Goal: Task Accomplishment & Management: Complete application form

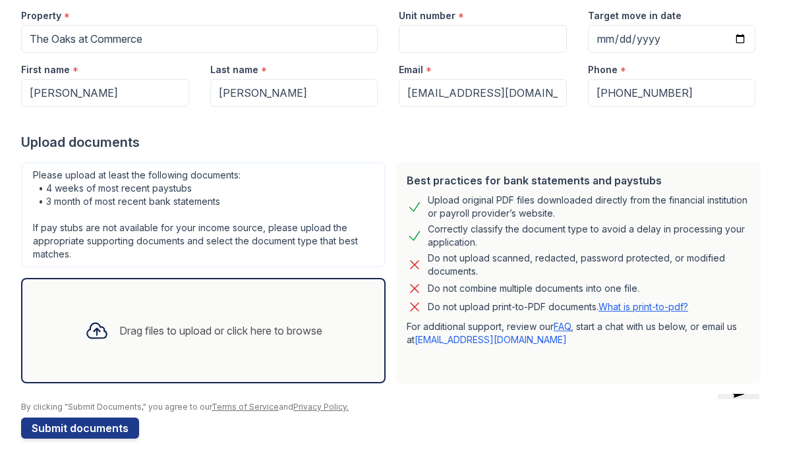
scroll to position [136, 0]
click at [276, 342] on div "Drag files to upload or click here to browse" at bounding box center [204, 331] width 258 height 45
click at [127, 336] on div "Drag files to upload or click here to browse" at bounding box center [220, 331] width 203 height 16
click at [113, 324] on div "Drag files to upload or click here to browse" at bounding box center [204, 331] width 258 height 45
click at [62, 363] on div "Drag files to upload or click here to browse" at bounding box center [203, 330] width 365 height 105
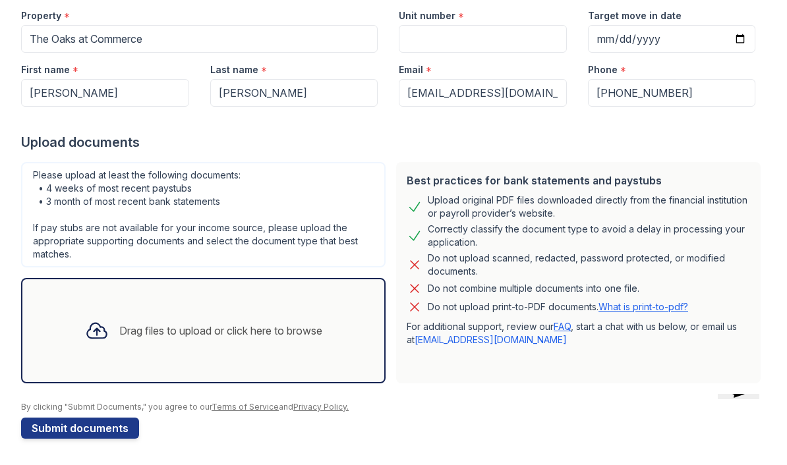
click at [97, 365] on div "Drag files to upload or click here to browse" at bounding box center [203, 330] width 365 height 105
click at [94, 331] on icon at bounding box center [96, 331] width 19 height 15
click at [326, 340] on div "Drag files to upload or click here to browse" at bounding box center [204, 331] width 258 height 45
click at [322, 331] on div "Drag files to upload or click here to browse" at bounding box center [220, 331] width 203 height 16
click at [148, 347] on div "Drag files to upload or click here to browse" at bounding box center [204, 331] width 258 height 45
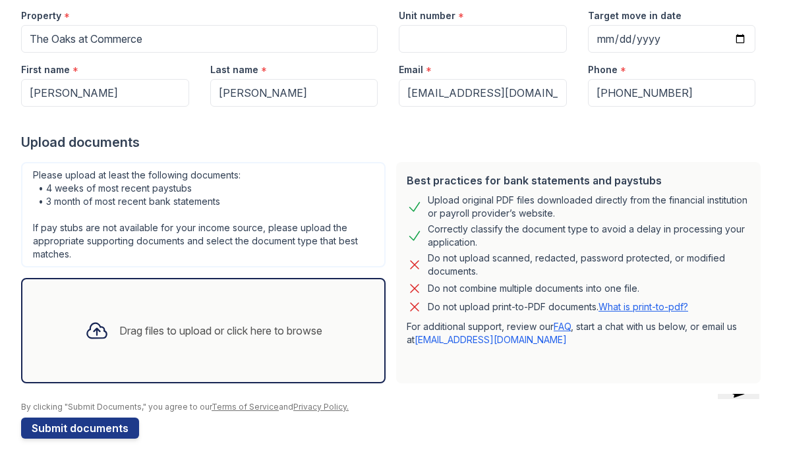
click at [322, 326] on div "Drag files to upload or click here to browse" at bounding box center [220, 331] width 203 height 16
click at [77, 430] on button "Submit documents" at bounding box center [80, 428] width 118 height 21
click at [293, 343] on div "Drag files to upload or click here to browse" at bounding box center [204, 331] width 258 height 45
click at [92, 334] on icon at bounding box center [96, 331] width 19 height 15
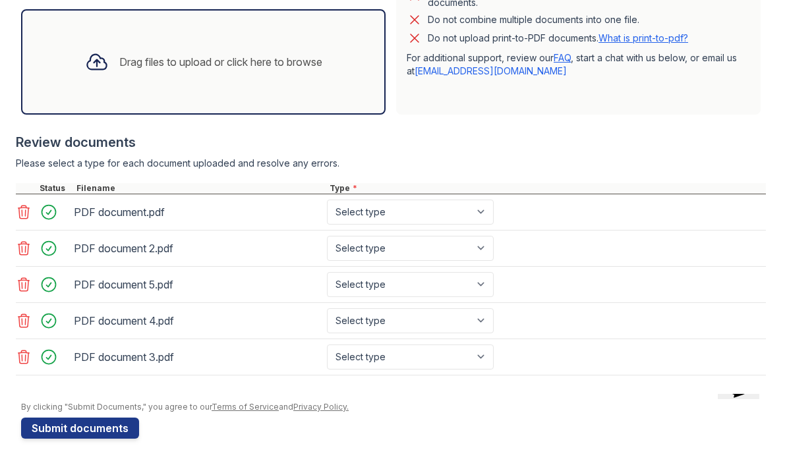
scroll to position [405, 0]
click at [133, 214] on div "PDF document.pdf" at bounding box center [198, 212] width 248 height 21
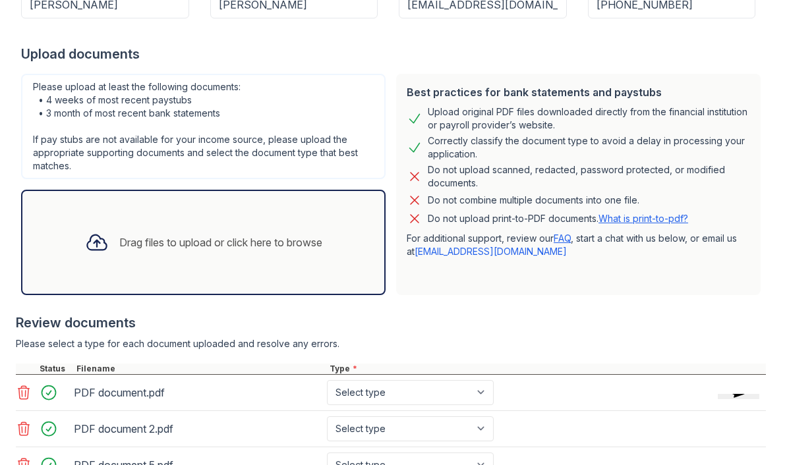
scroll to position [222, 0]
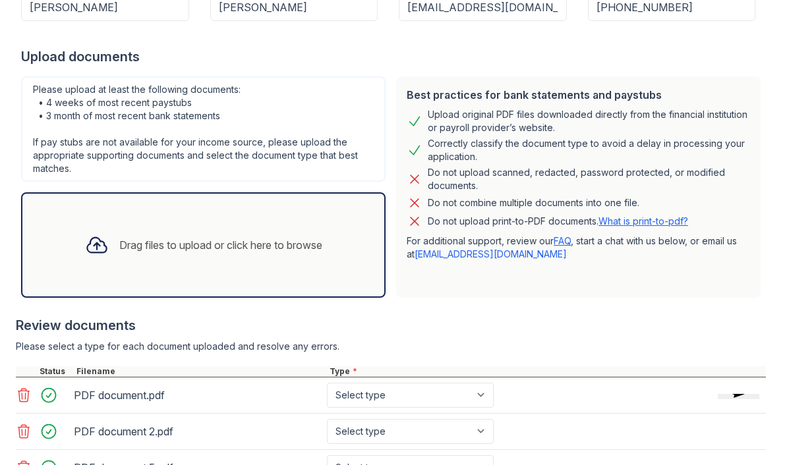
click at [165, 241] on div "Drag files to upload or click here to browse" at bounding box center [220, 245] width 203 height 16
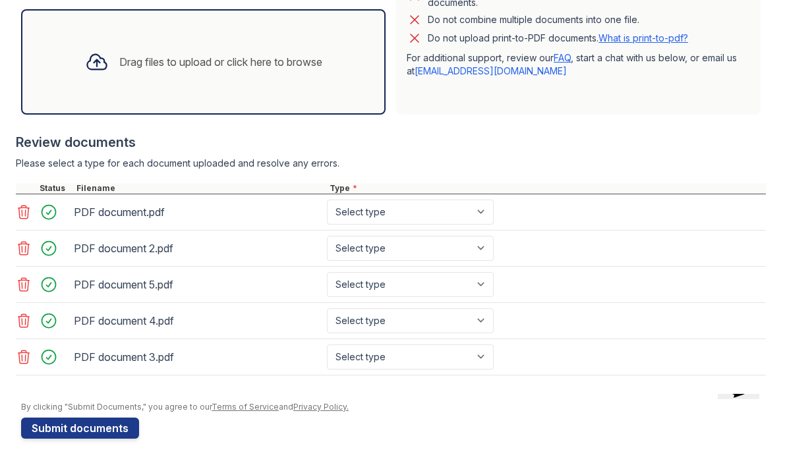
scroll to position [405, 0]
click at [477, 208] on select "Select type Paystub Bank Statement Offer Letter Tax Documents Benefit Award Let…" at bounding box center [410, 212] width 167 height 25
click at [134, 68] on div "Drag files to upload or click here to browse" at bounding box center [220, 62] width 203 height 16
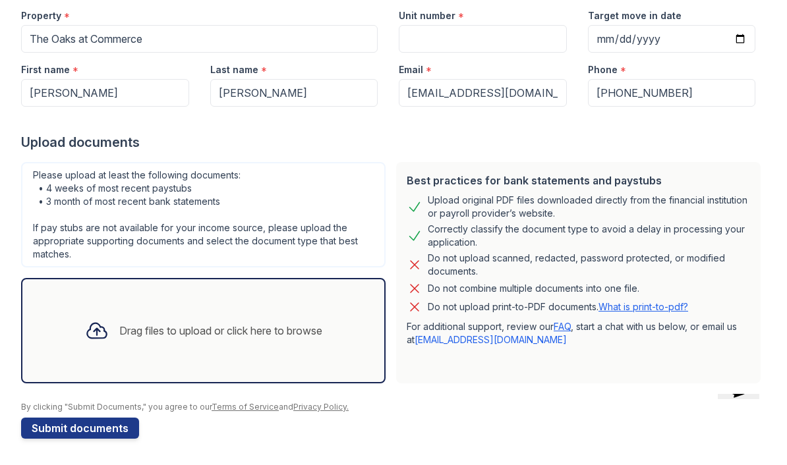
scroll to position [136, 0]
click at [332, 343] on div "Drag files to upload or click here to browse" at bounding box center [204, 331] width 258 height 45
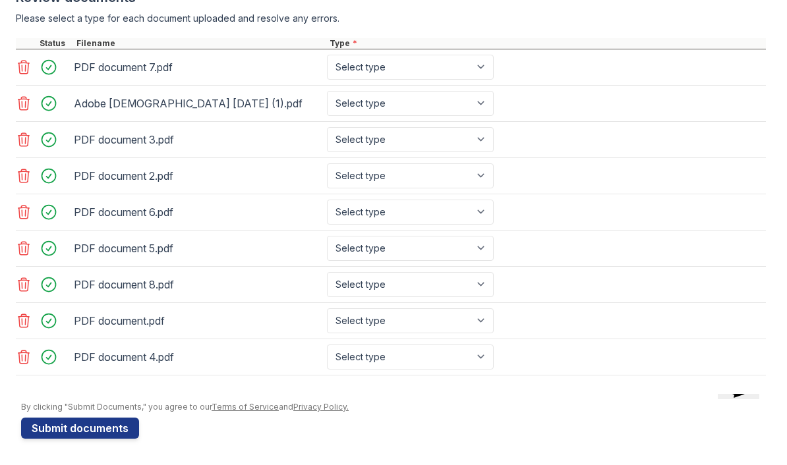
scroll to position [550, 0]
click at [481, 63] on select "Select type Paystub Bank Statement Offer Letter Tax Documents Benefit Award Let…" at bounding box center [410, 67] width 167 height 25
select select "bank_statement"
click at [487, 105] on select "Select type Paystub Bank Statement Offer Letter Tax Documents Benefit Award Let…" at bounding box center [410, 103] width 167 height 25
select select "paystub"
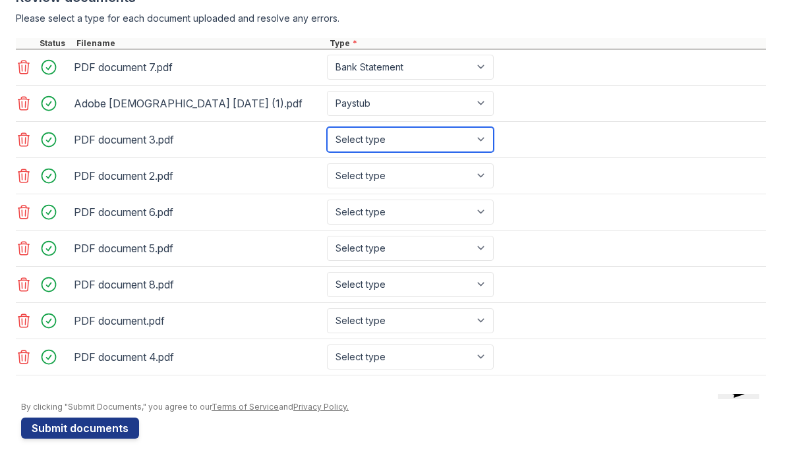
click at [483, 140] on select "Select type Paystub Bank Statement Offer Letter Tax Documents Benefit Award Let…" at bounding box center [410, 139] width 167 height 25
select select "bank_statement"
click at [477, 175] on select "Select type Paystub Bank Statement Offer Letter Tax Documents Benefit Award Let…" at bounding box center [410, 176] width 167 height 25
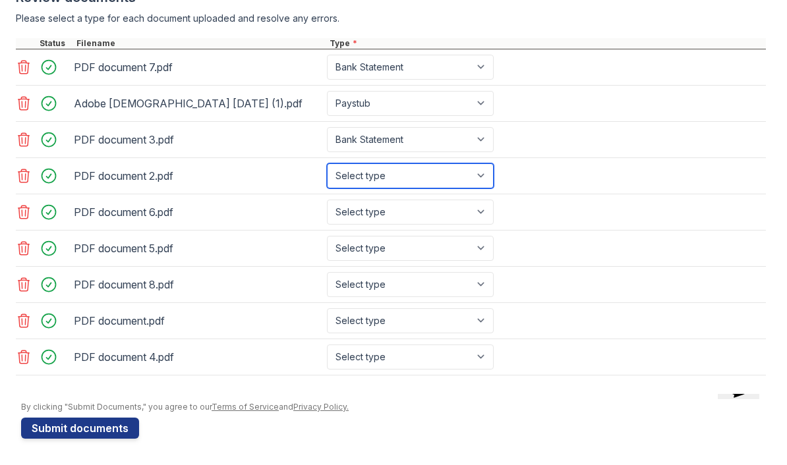
select select "bank_statement"
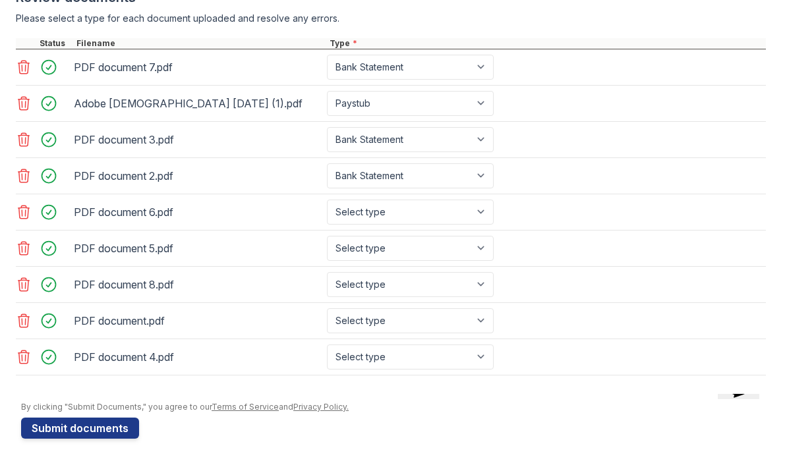
click at [471, 210] on select "Select type Paystub Bank Statement Offer Letter Tax Documents Benefit Award Let…" at bounding box center [410, 212] width 167 height 25
select select "bank_statement"
click at [469, 243] on select "Select type Paystub Bank Statement Offer Letter Tax Documents Benefit Award Let…" at bounding box center [410, 248] width 167 height 25
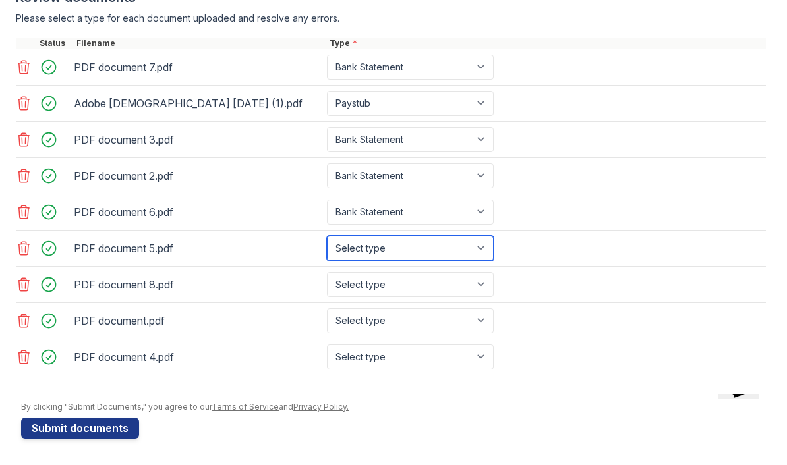
select select "bank_statement"
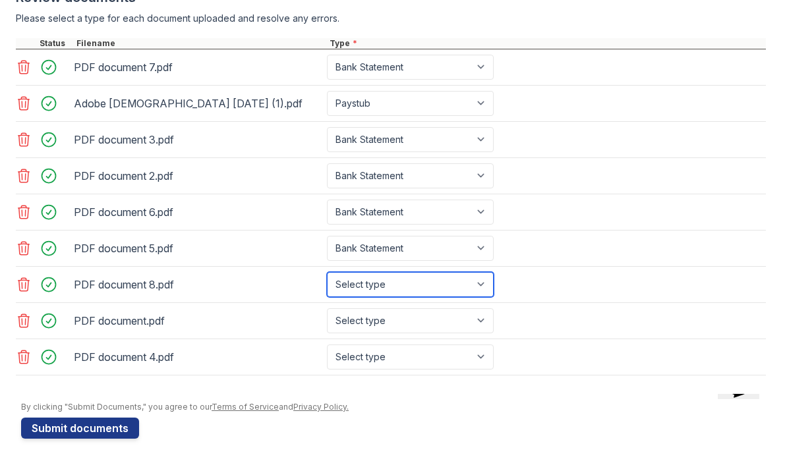
click at [481, 283] on select "Select type Paystub Bank Statement Offer Letter Tax Documents Benefit Award Let…" at bounding box center [410, 284] width 167 height 25
select select "bank_statement"
click at [479, 353] on select "Select type Paystub Bank Statement Offer Letter Tax Documents Benefit Award Let…" at bounding box center [410, 357] width 167 height 25
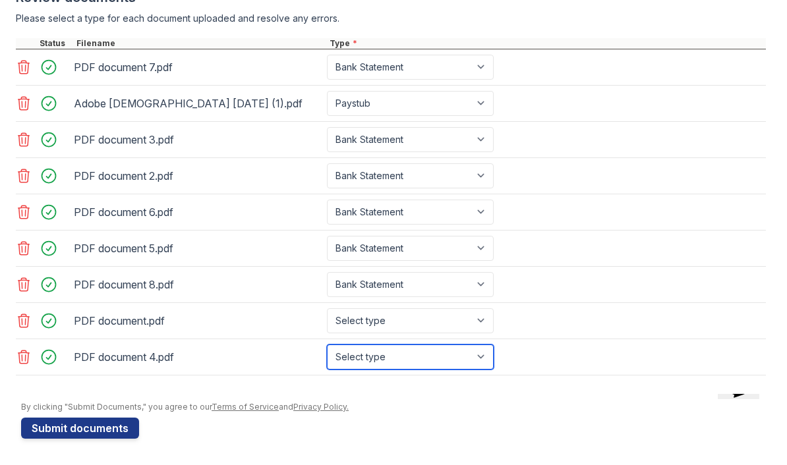
select select "bank_statement"
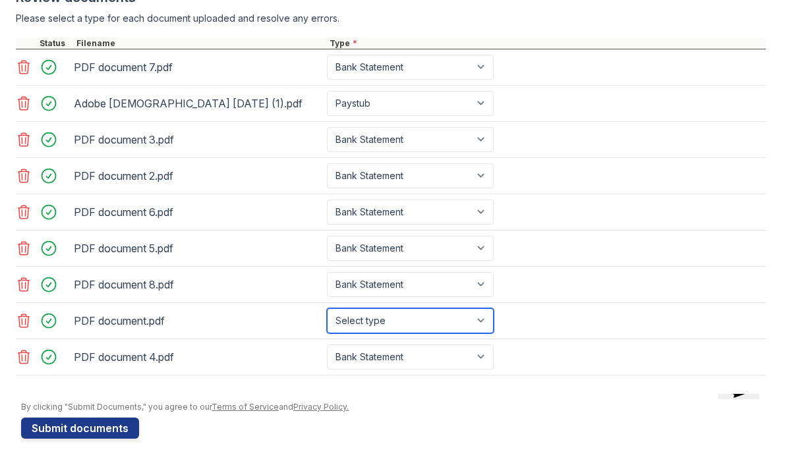
click at [473, 321] on select "Select type Paystub Bank Statement Offer Letter Tax Documents Benefit Award Let…" at bounding box center [410, 321] width 167 height 25
select select "bank_statement"
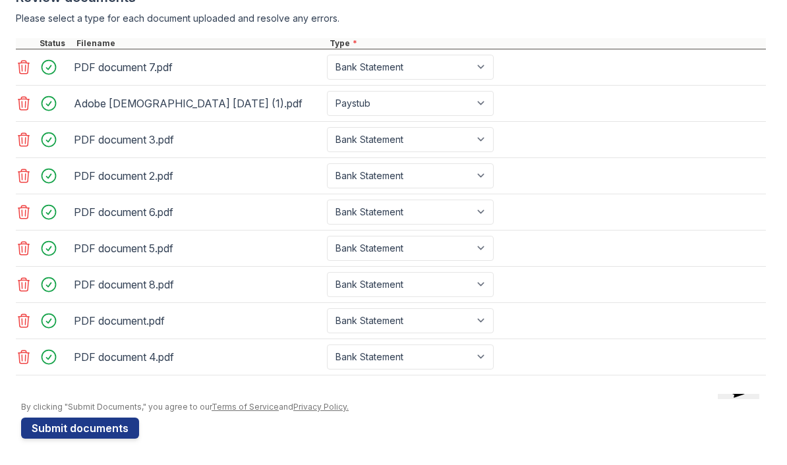
click at [117, 321] on div "PDF document.pdf" at bounding box center [198, 321] width 248 height 21
click at [142, 316] on div "PDF document.pdf" at bounding box center [198, 321] width 248 height 21
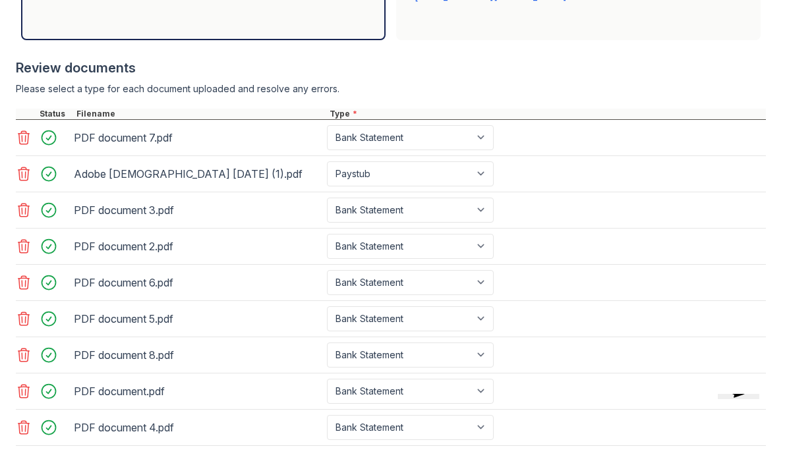
scroll to position [481, 0]
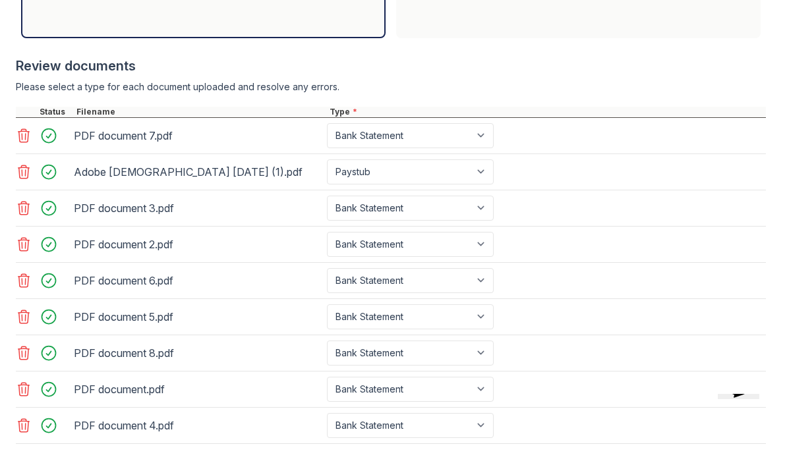
click at [18, 171] on icon at bounding box center [24, 172] width 16 height 16
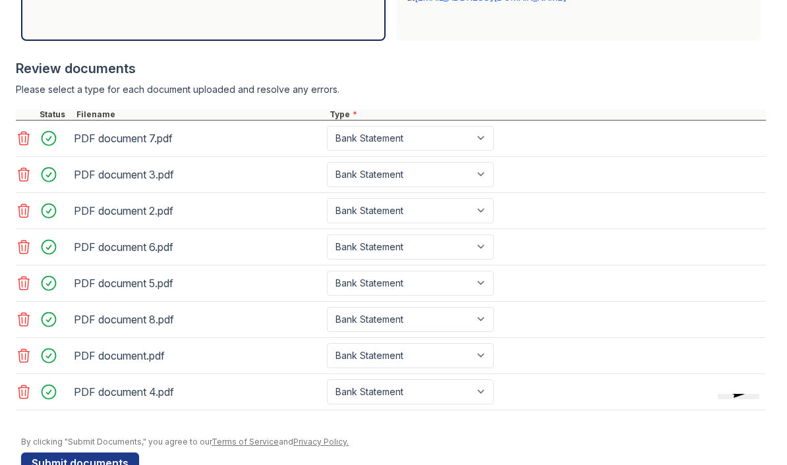
scroll to position [480, 0]
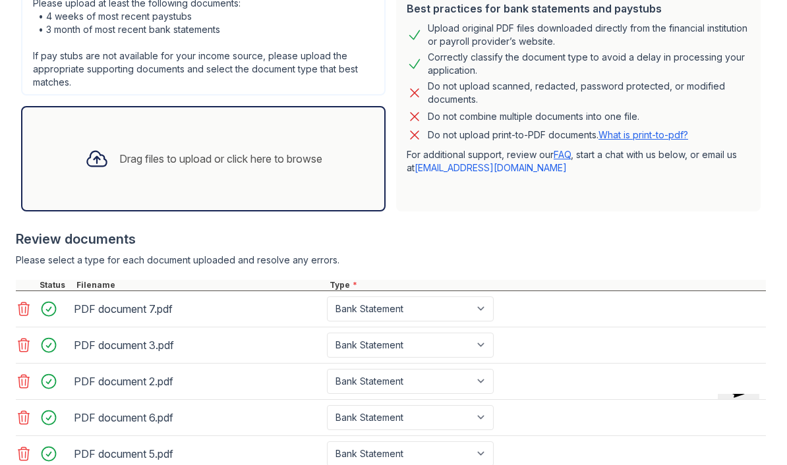
scroll to position [297, 0]
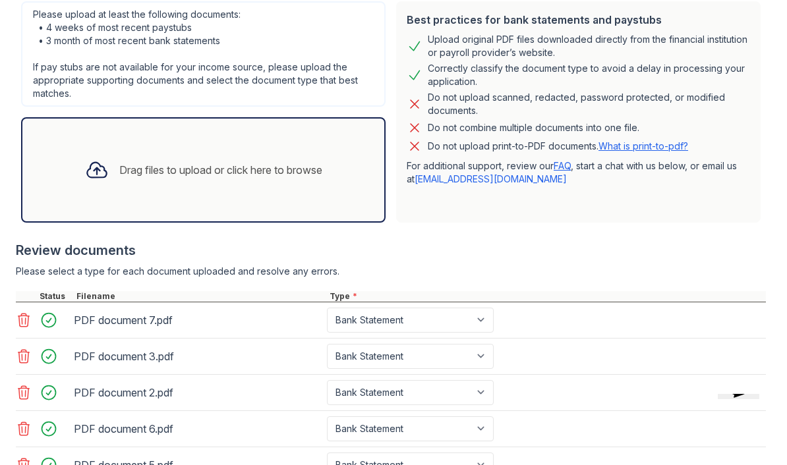
click at [223, 169] on div "Drag files to upload or click here to browse" at bounding box center [220, 170] width 203 height 16
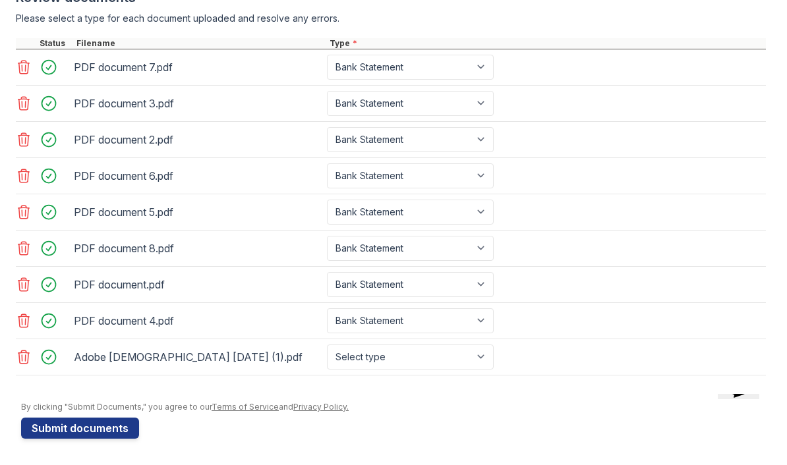
scroll to position [550, 0]
click at [134, 359] on div "Adobe Scan Sep 30, 2025 (1).pdf" at bounding box center [198, 357] width 248 height 21
click at [449, 350] on select "Select type Paystub Bank Statement Offer Letter Tax Documents Benefit Award Let…" at bounding box center [410, 357] width 167 height 25
select select "paystub"
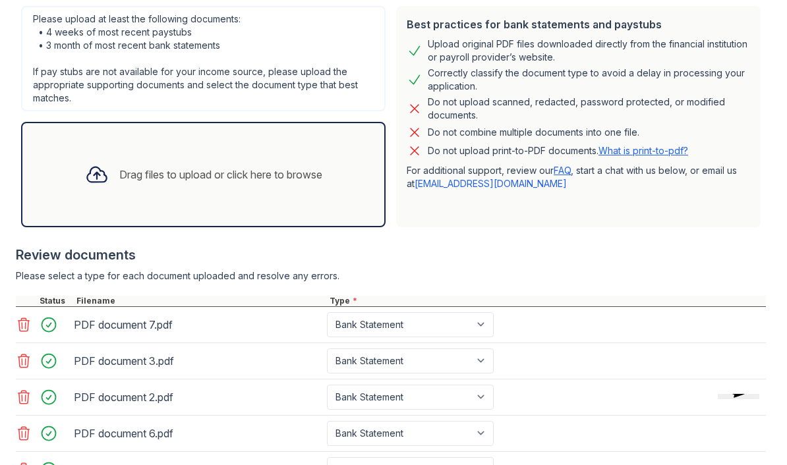
scroll to position [294, 0]
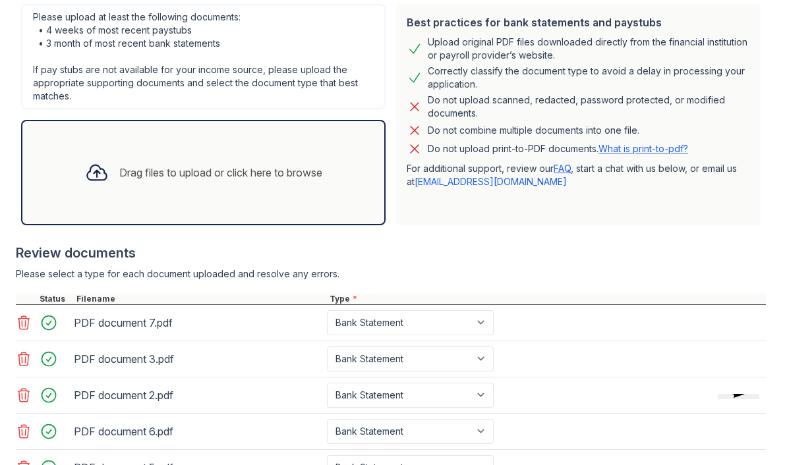
click at [664, 148] on link "What is print-to-pdf?" at bounding box center [644, 148] width 90 height 11
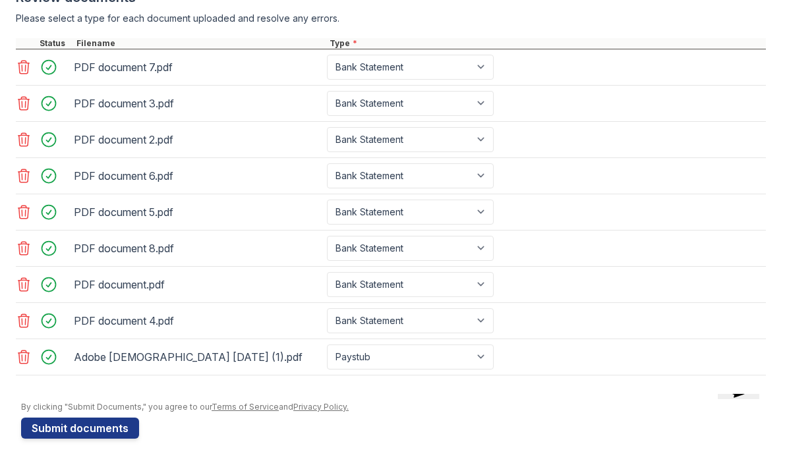
scroll to position [550, 0]
click at [104, 425] on button "Submit documents" at bounding box center [80, 428] width 118 height 21
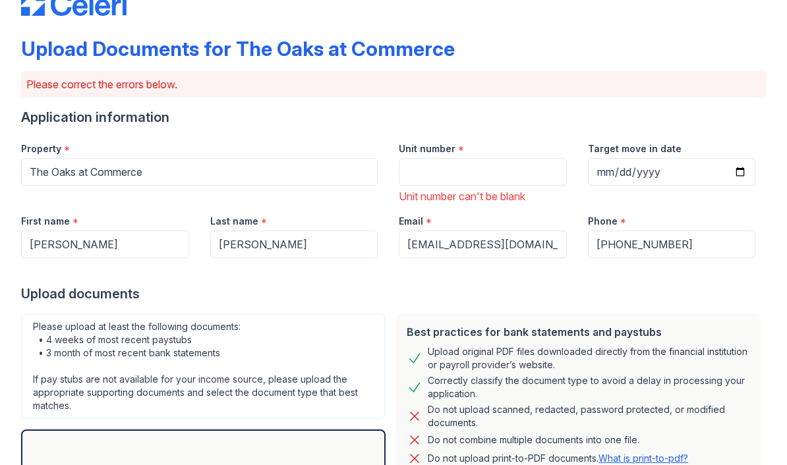
scroll to position [28, 0]
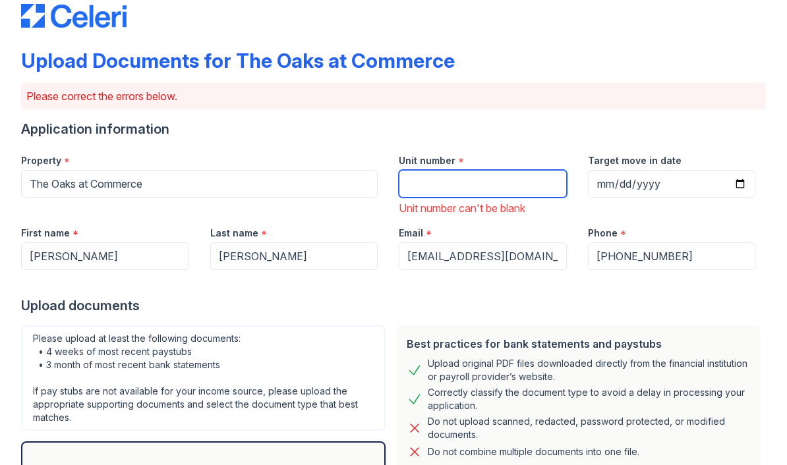
click at [476, 181] on input "Unit number" at bounding box center [483, 184] width 168 height 28
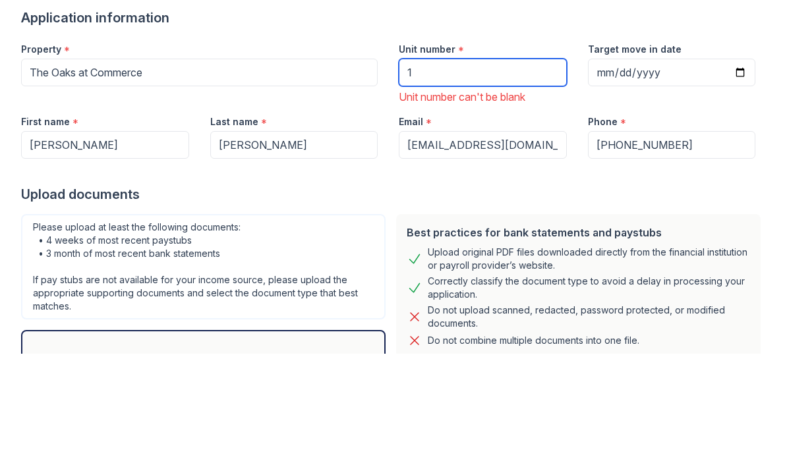
type input "1"
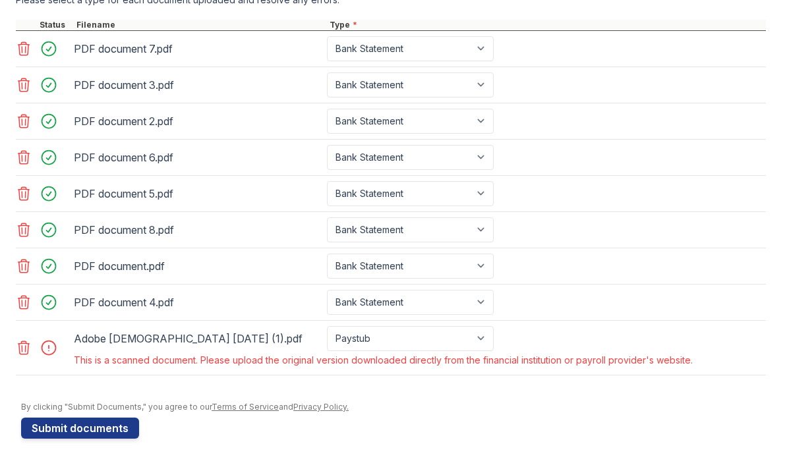
scroll to position [605, 0]
click at [92, 424] on button "Submit documents" at bounding box center [80, 428] width 118 height 21
click at [22, 347] on icon at bounding box center [23, 348] width 11 height 13
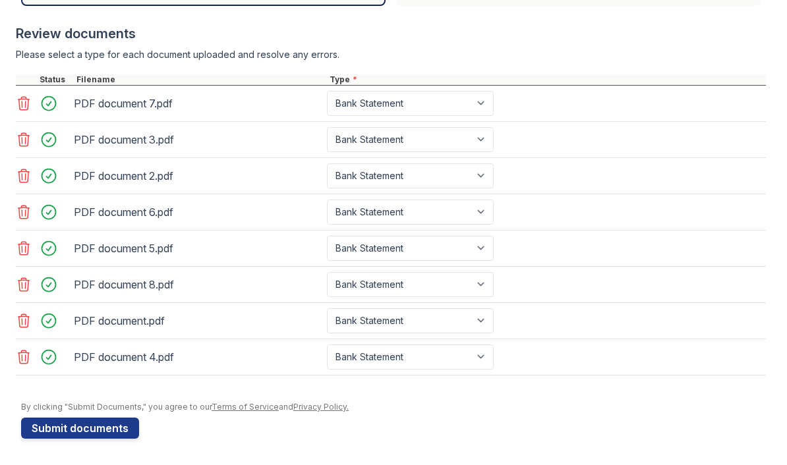
click at [84, 431] on button "Submit documents" at bounding box center [80, 428] width 118 height 21
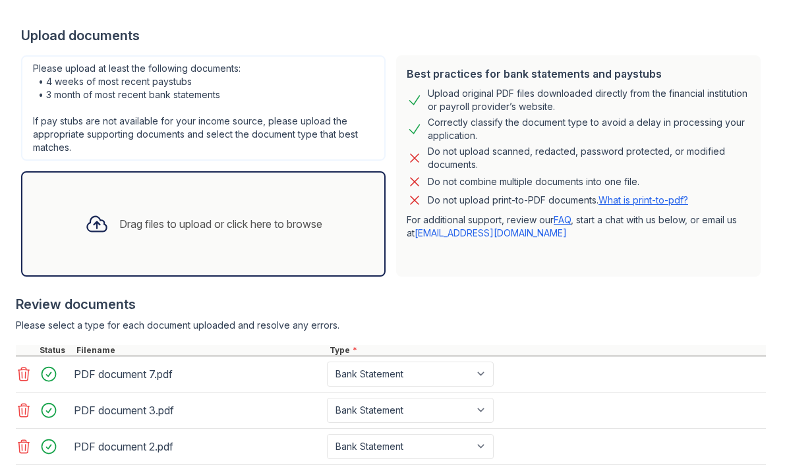
scroll to position [281, 0]
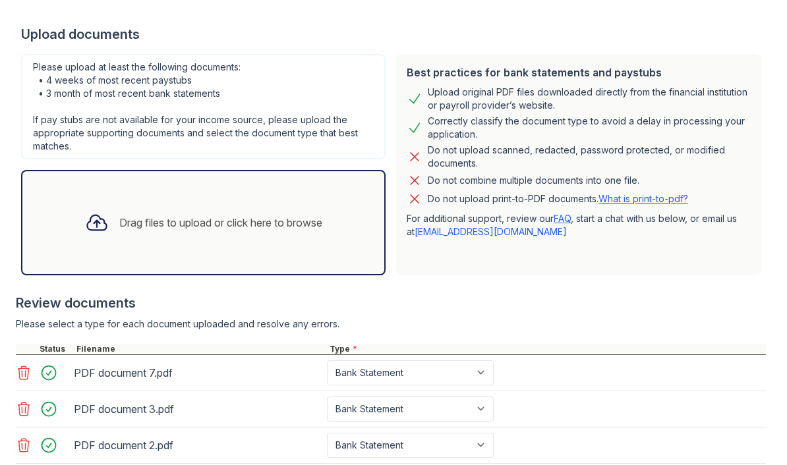
click at [654, 204] on link "What is print-to-pdf?" at bounding box center [644, 198] width 90 height 11
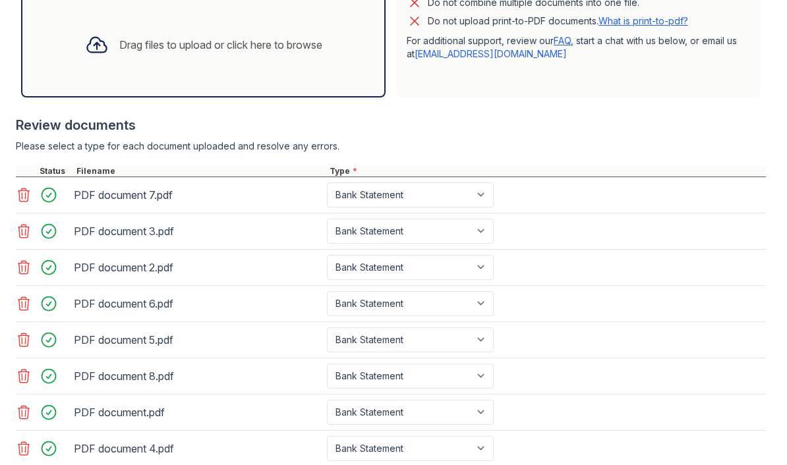
scroll to position [390, 0]
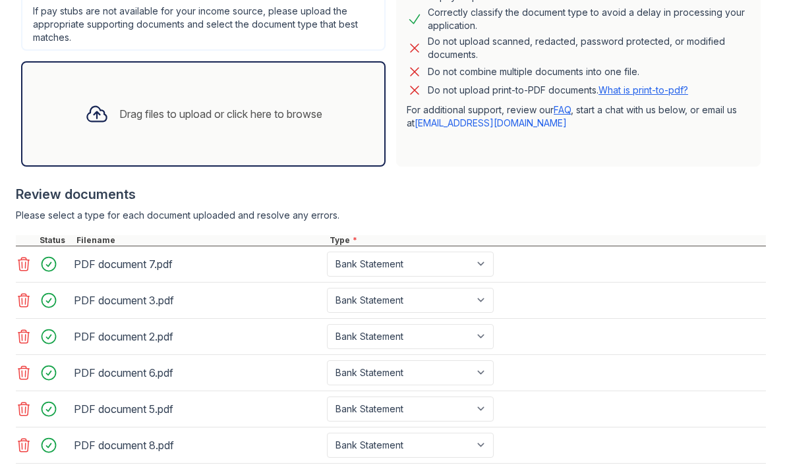
click at [137, 112] on div "Drag files to upload or click here to browse" at bounding box center [220, 114] width 203 height 16
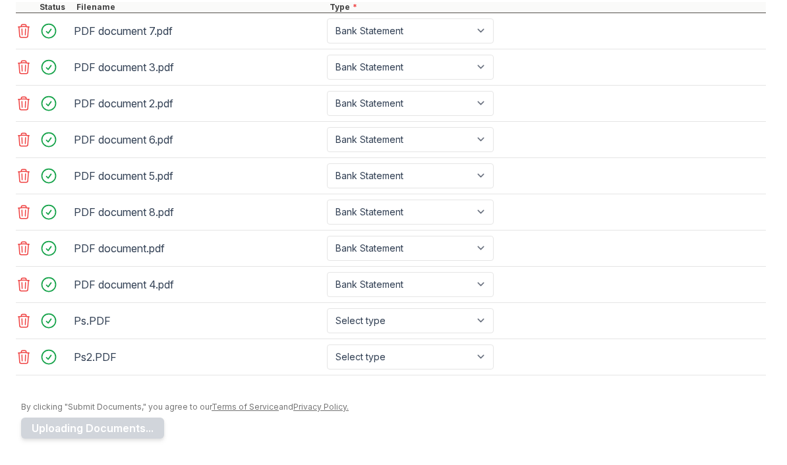
scroll to position [623, 0]
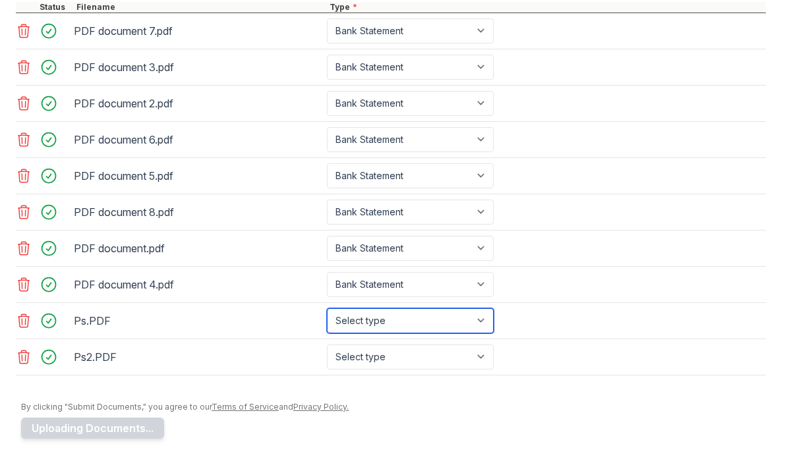
click at [485, 316] on select "Select type Paystub Bank Statement Offer Letter Tax Documents Benefit Award Let…" at bounding box center [410, 321] width 167 height 25
select select "paystub"
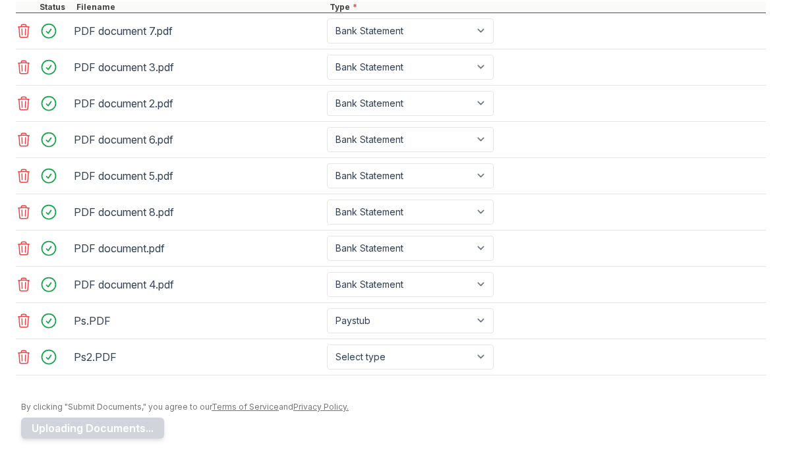
click at [475, 350] on select "Select type Paystub Bank Statement Offer Letter Tax Documents Benefit Award Let…" at bounding box center [410, 357] width 167 height 25
select select "paystub"
click at [88, 436] on button "Uploading Documents..." at bounding box center [92, 428] width 143 height 21
